Goal: Go to known website: Go to known website

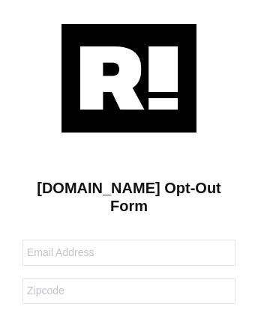
click at [129, 77] on img at bounding box center [128, 78] width 135 height 109
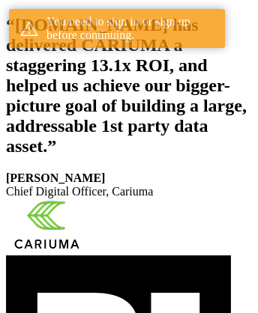
scroll to position [276, 0]
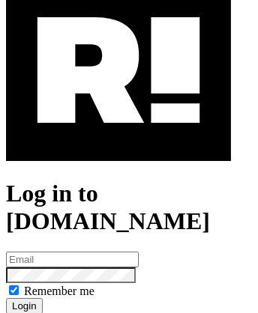
click at [118, 136] on img at bounding box center [118, 70] width 225 height 181
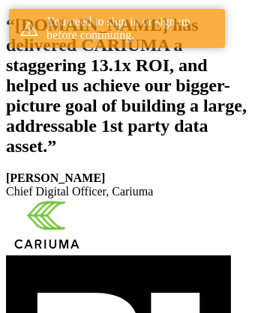
scroll to position [276, 0]
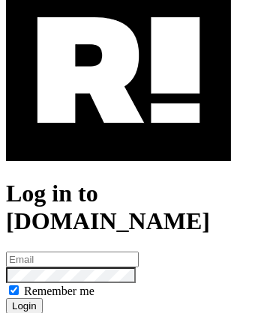
click at [118, 136] on img at bounding box center [118, 70] width 225 height 181
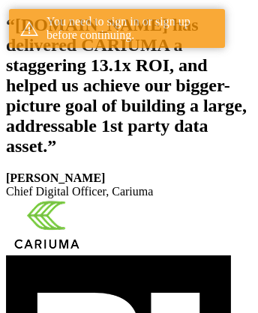
scroll to position [276, 0]
